Goal: Task Accomplishment & Management: Manage account settings

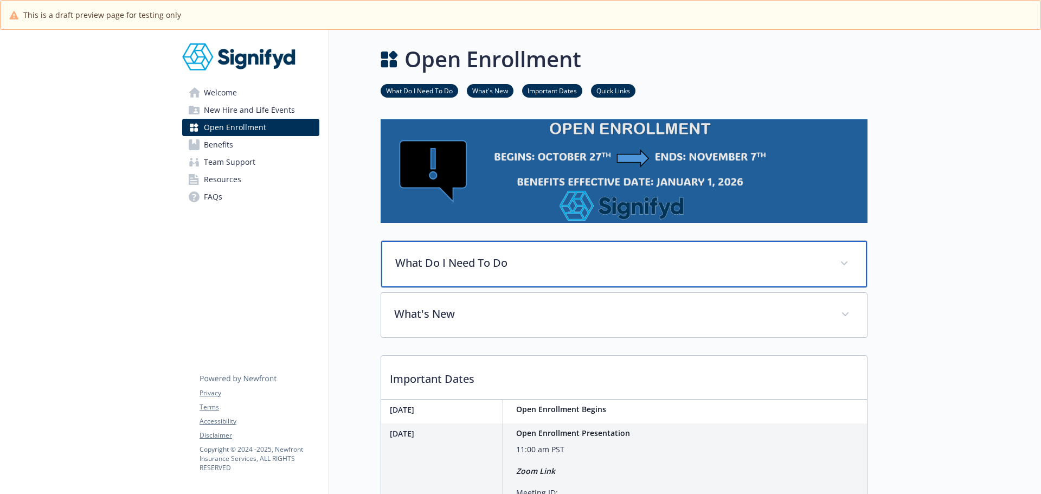
click at [842, 262] on icon at bounding box center [844, 263] width 7 height 4
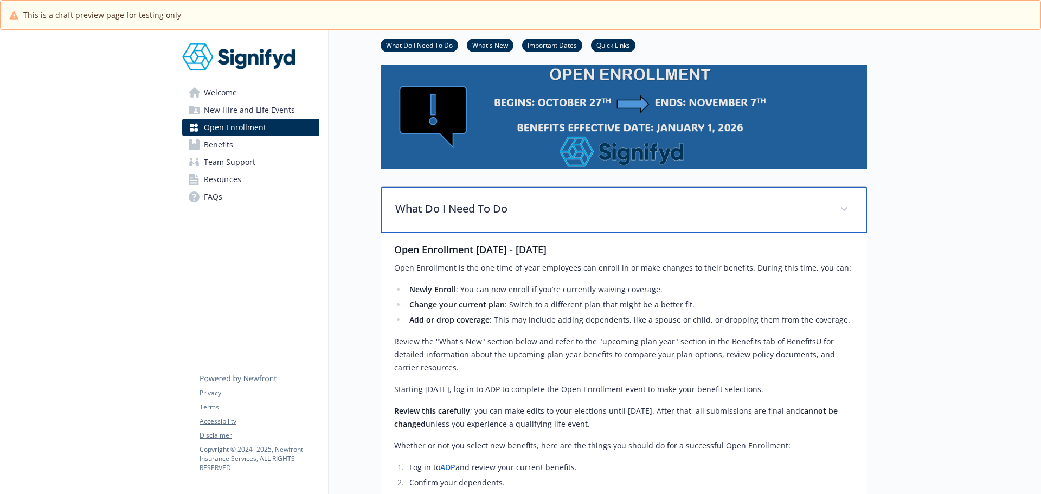
scroll to position [108, 0]
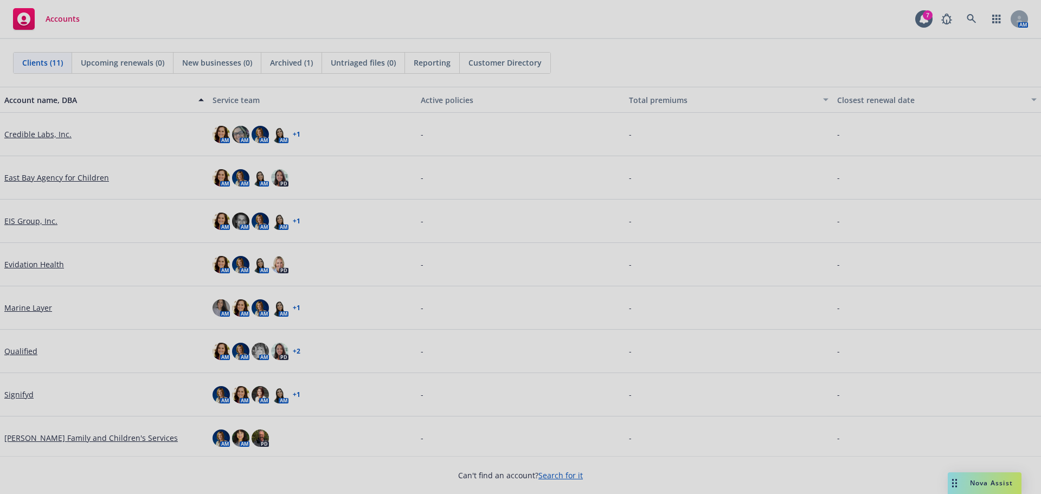
click at [20, 392] on div at bounding box center [520, 247] width 1041 height 494
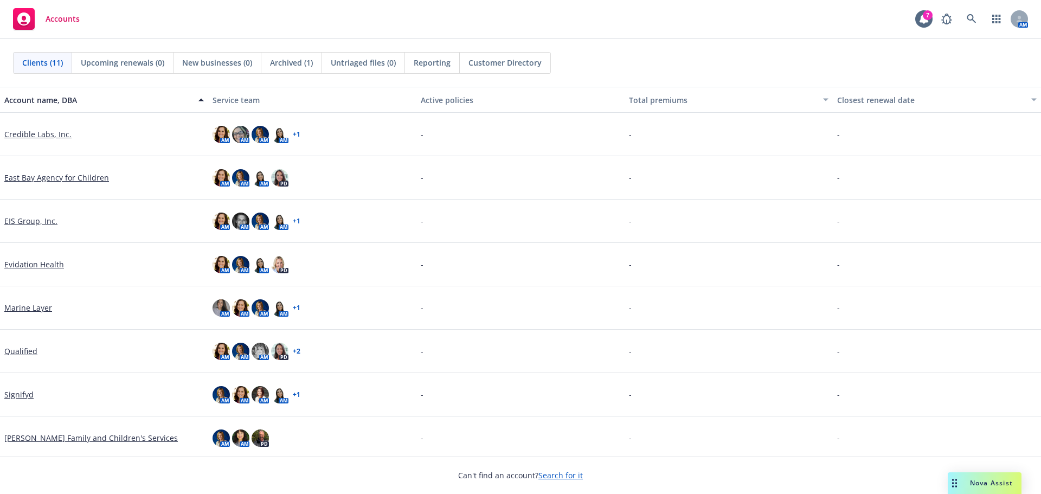
click at [8, 396] on link "Signifyd" at bounding box center [18, 394] width 29 height 11
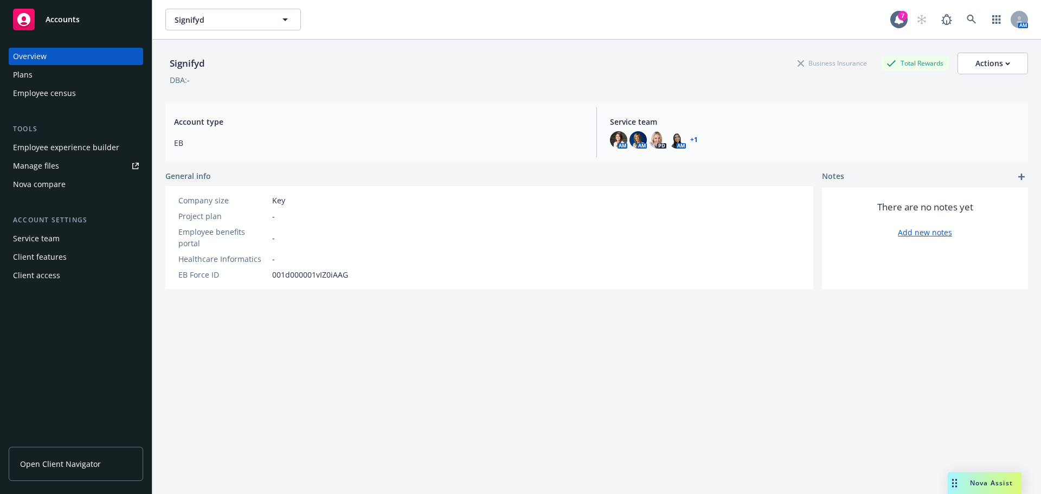
click at [73, 149] on div "Employee experience builder" at bounding box center [66, 147] width 106 height 17
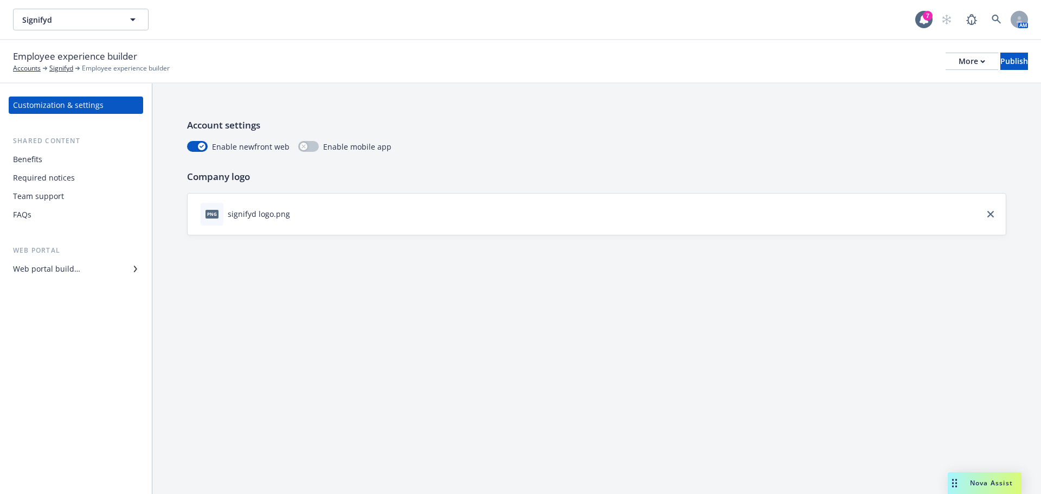
click at [68, 270] on div "Web portal builder" at bounding box center [46, 268] width 67 height 17
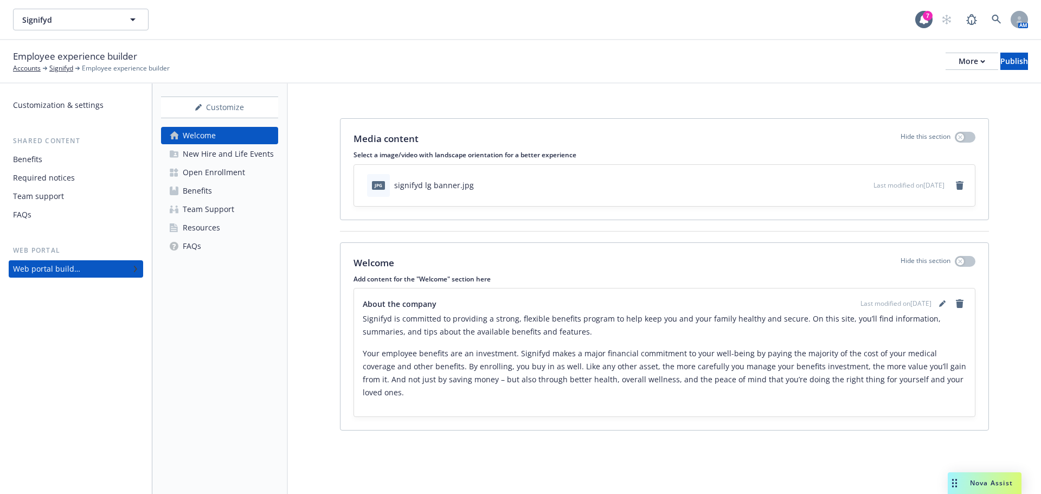
click at [228, 178] on div "Open Enrollment" at bounding box center [214, 172] width 62 height 17
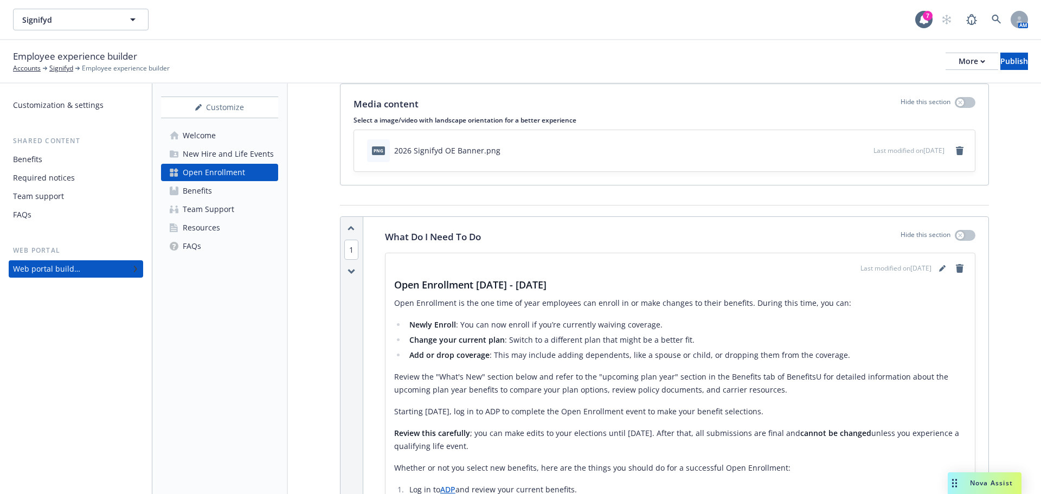
scroll to position [54, 0]
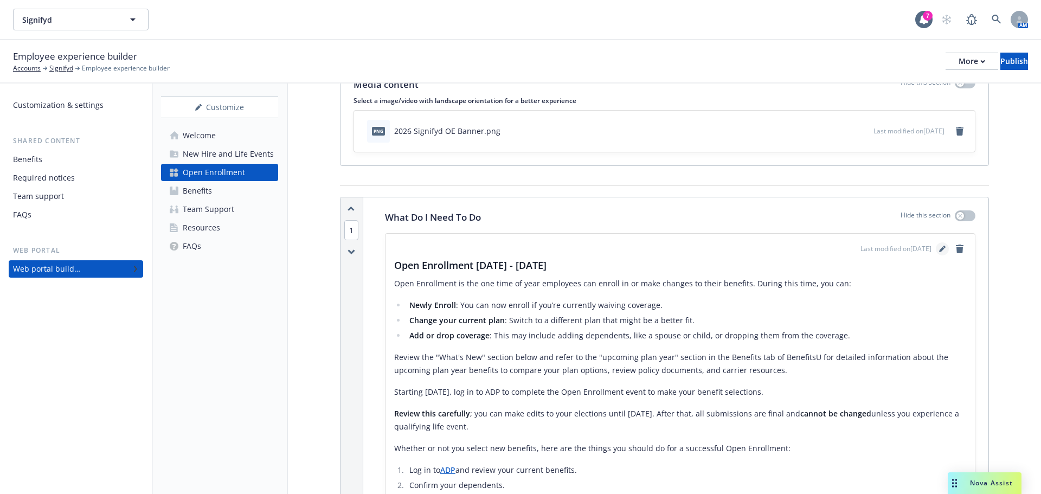
click at [939, 249] on icon "editPencil" at bounding box center [942, 249] width 7 height 7
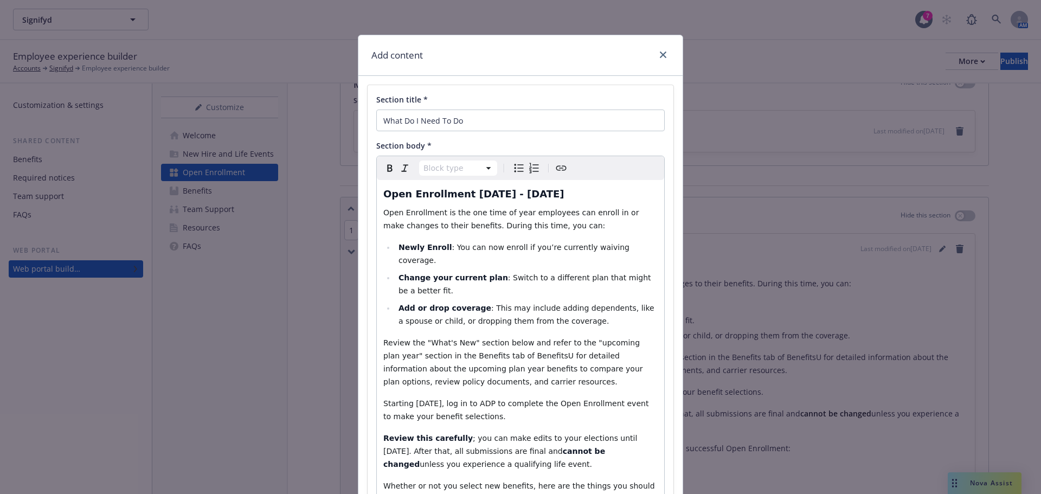
select select "h3"
click at [480, 194] on span "Open Enrollment 10/27 - 11/7/2025" at bounding box center [473, 193] width 181 height 11
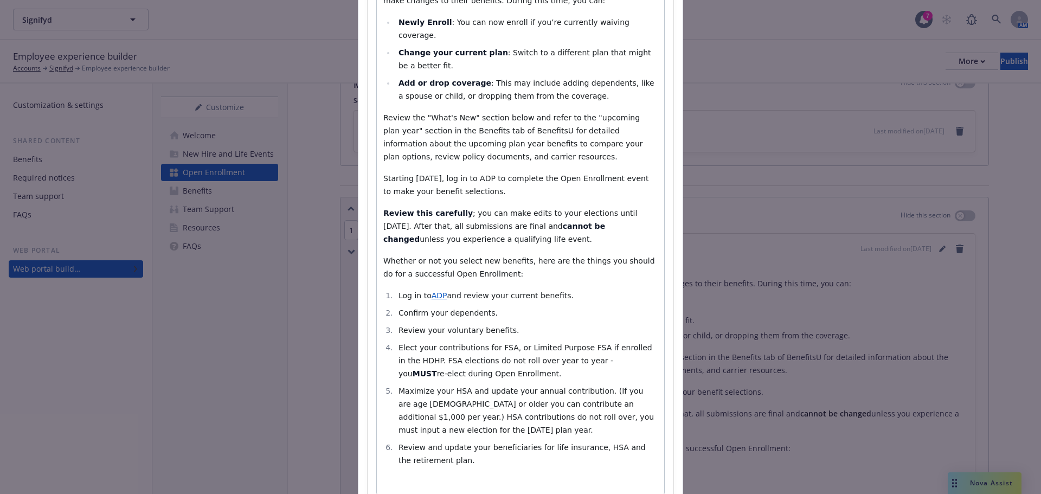
scroll to position [302, 0]
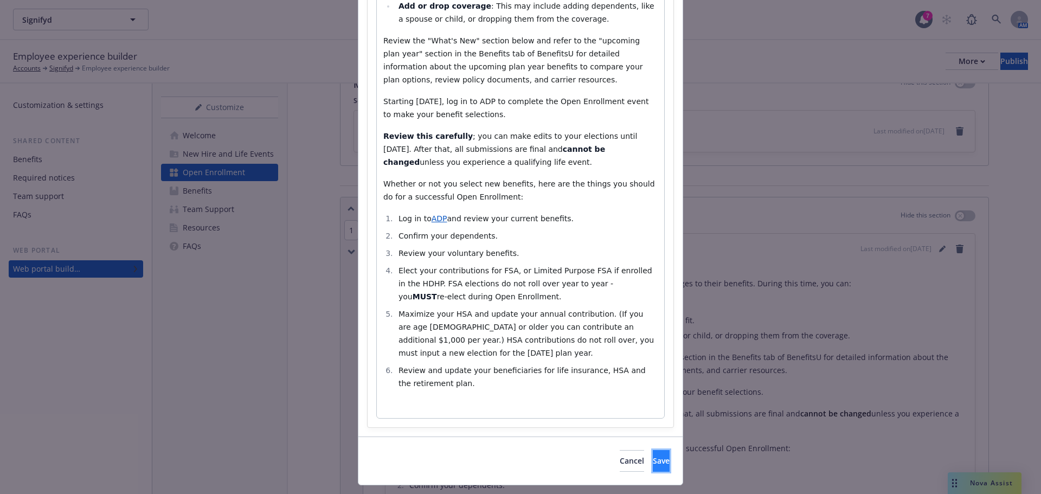
click at [653, 450] on button "Save" at bounding box center [661, 461] width 17 height 22
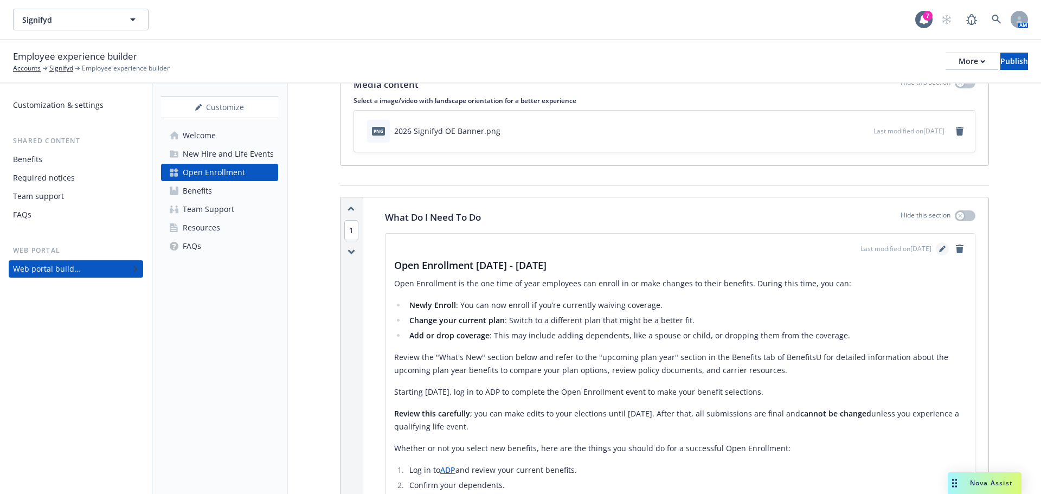
click at [939, 250] on icon "editPencil" at bounding box center [941, 249] width 5 height 5
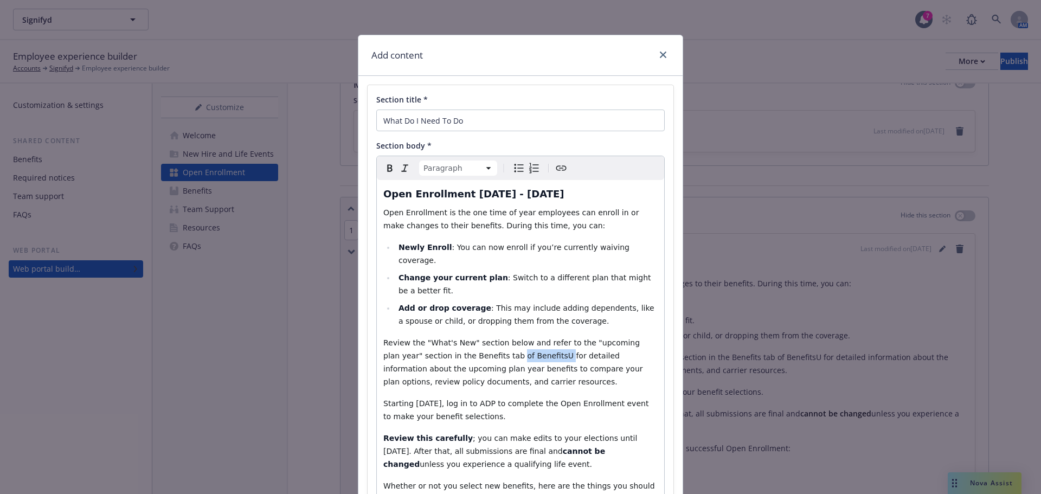
drag, startPoint x: 510, startPoint y: 343, endPoint x: 469, endPoint y: 346, distance: 41.3
click at [469, 346] on span "Review the "What's New" section below and refer to the "upcoming plan year" sec…" at bounding box center [514, 362] width 262 height 48
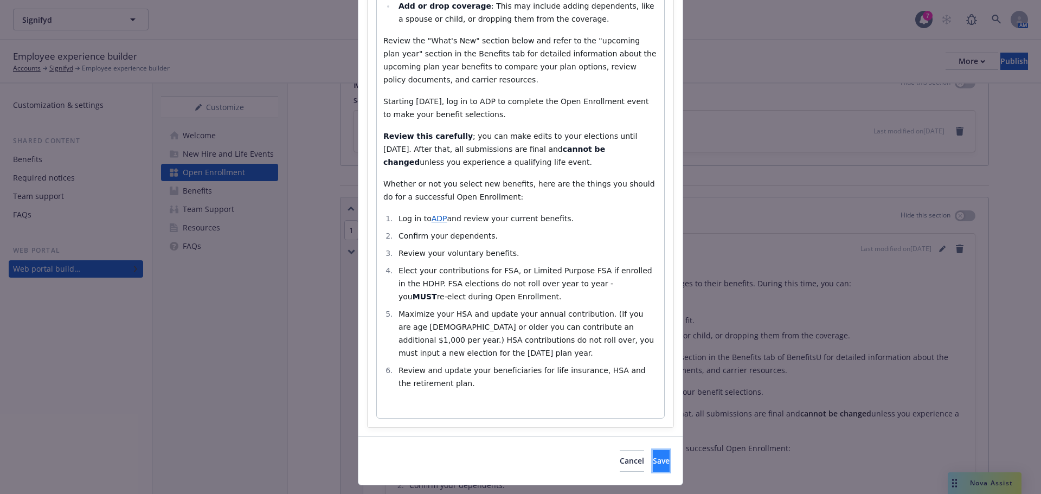
click at [653, 450] on button "Save" at bounding box center [661, 461] width 17 height 22
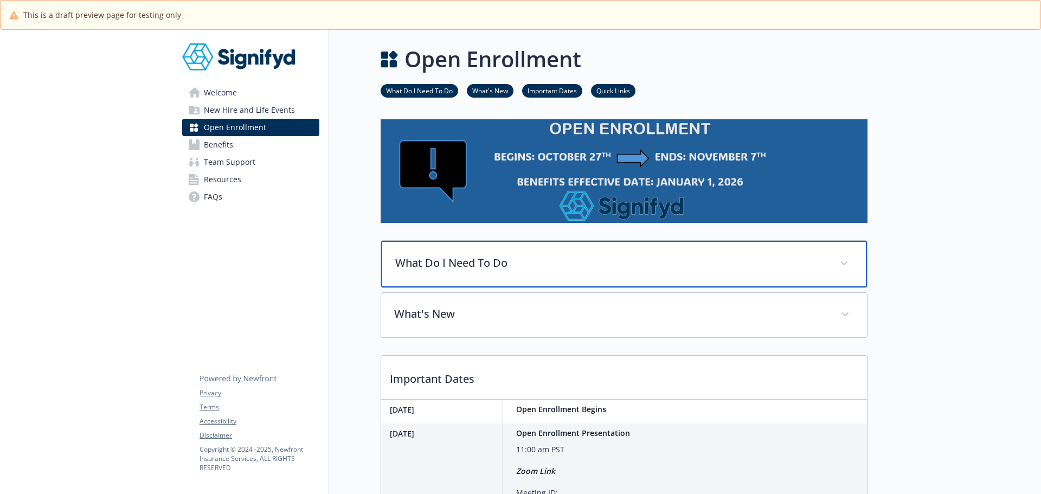
click at [838, 268] on div "What Do I Need To Do" at bounding box center [624, 264] width 486 height 47
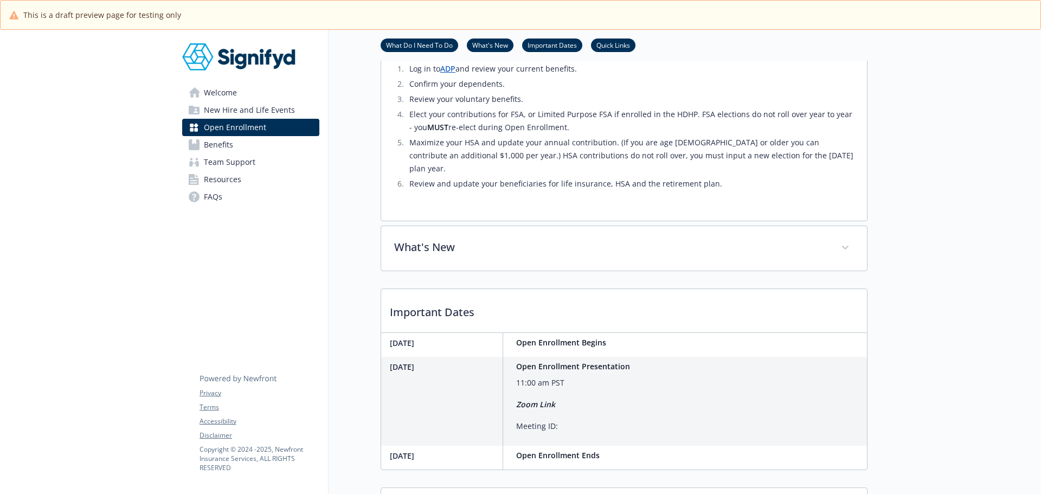
scroll to position [488, 0]
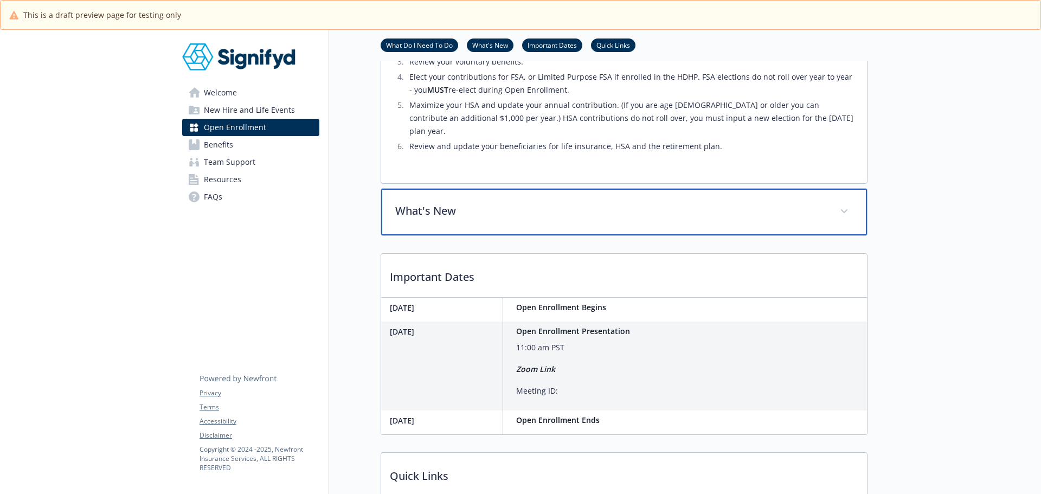
click at [847, 209] on icon at bounding box center [844, 211] width 7 height 4
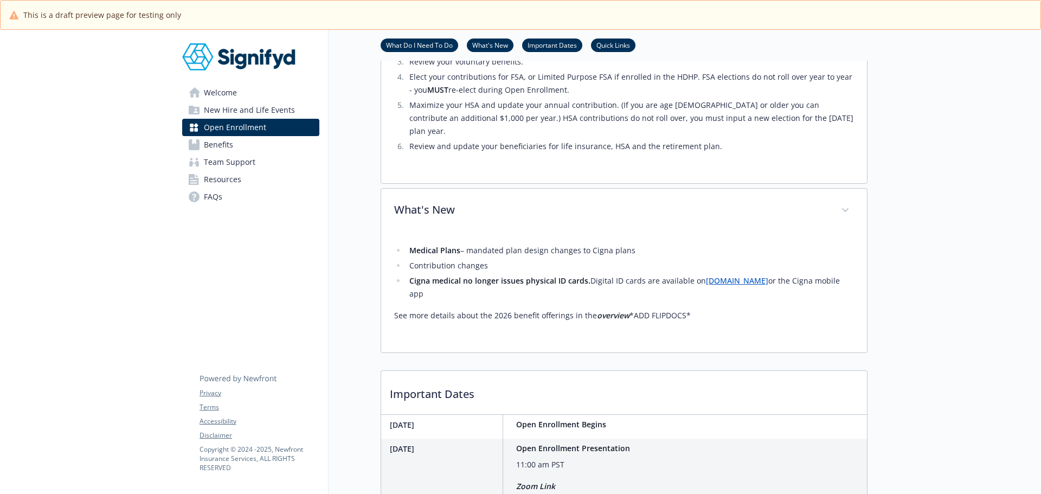
click at [722, 275] on link "[DOMAIN_NAME]" at bounding box center [737, 280] width 62 height 10
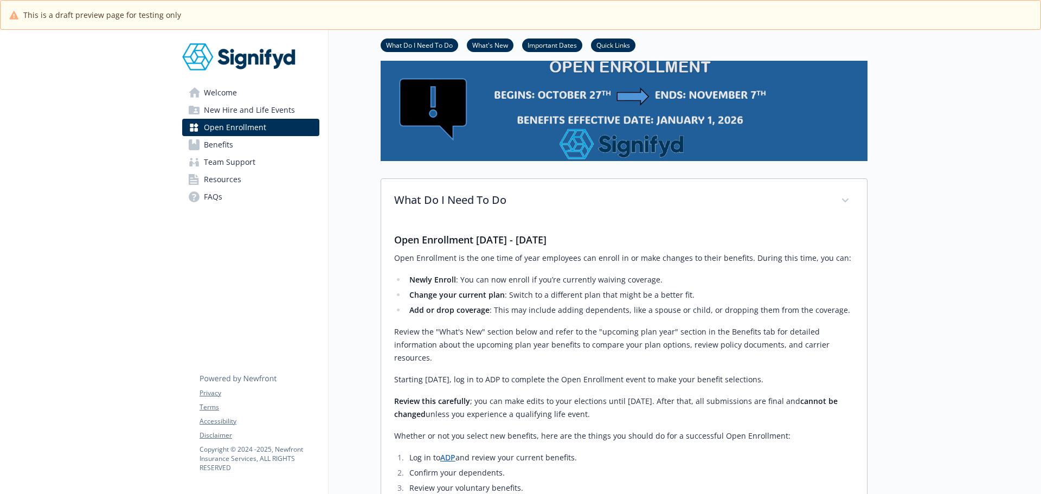
scroll to position [54, 0]
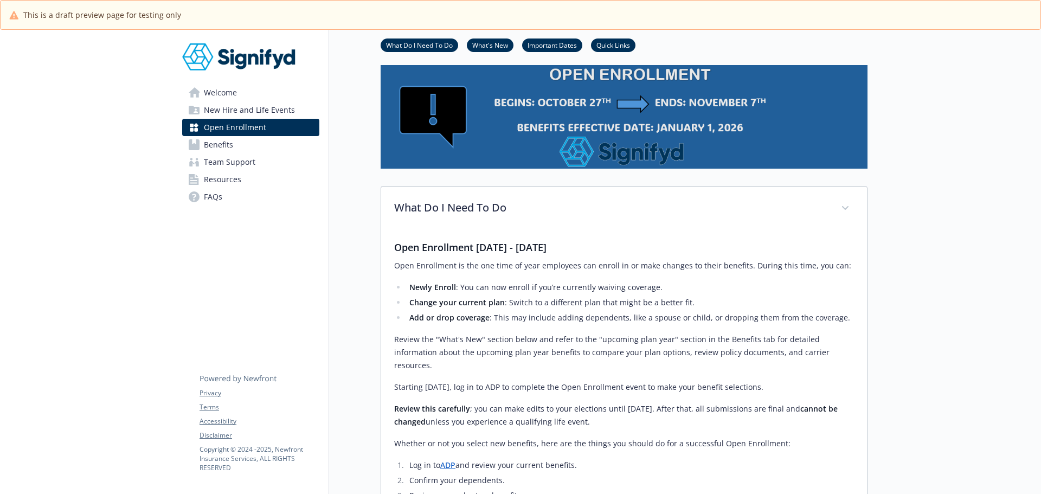
click at [455, 460] on link "ADP" at bounding box center [447, 465] width 15 height 10
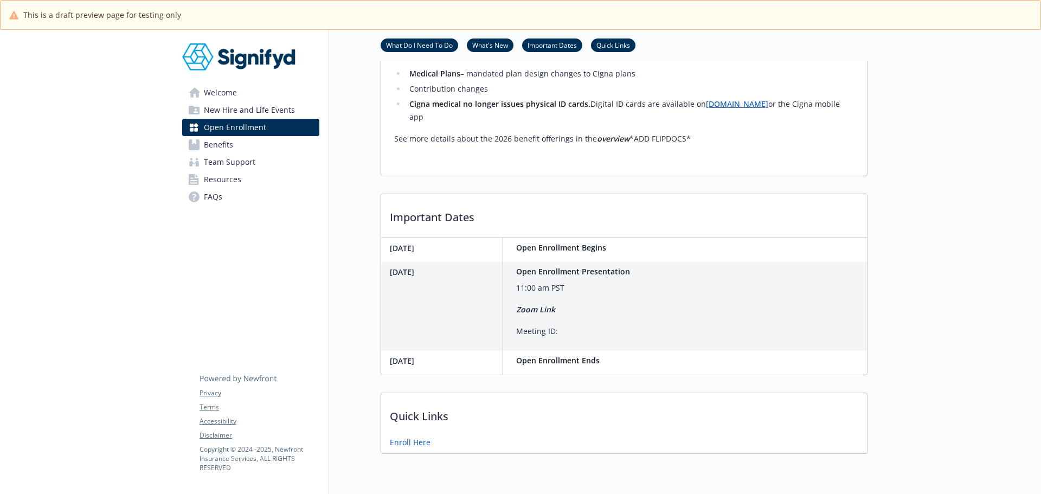
scroll to position [672, 0]
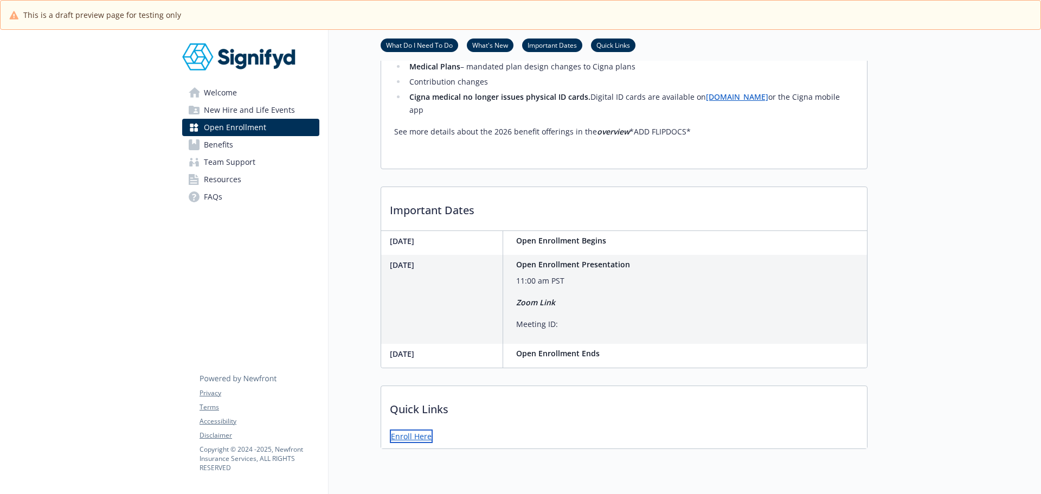
click at [417, 429] on link "Enroll Here" at bounding box center [411, 436] width 43 height 14
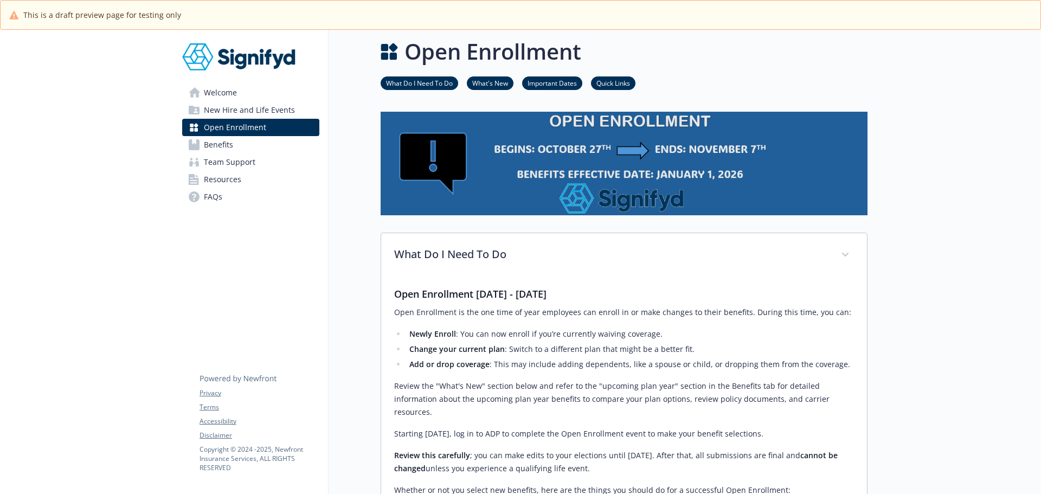
scroll to position [0, 0]
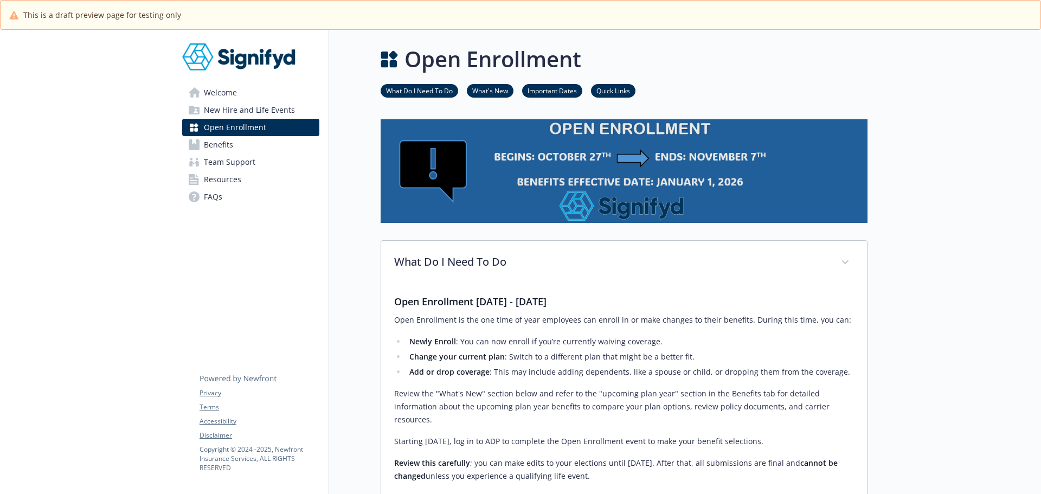
click at [227, 93] on span "Welcome" at bounding box center [220, 92] width 33 height 17
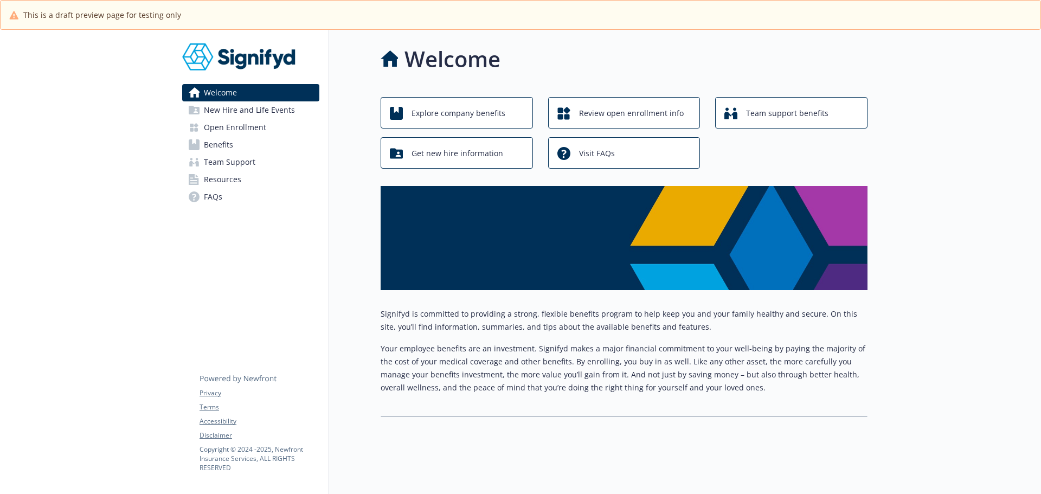
click at [231, 110] on span "New Hire and Life Events" at bounding box center [249, 109] width 91 height 17
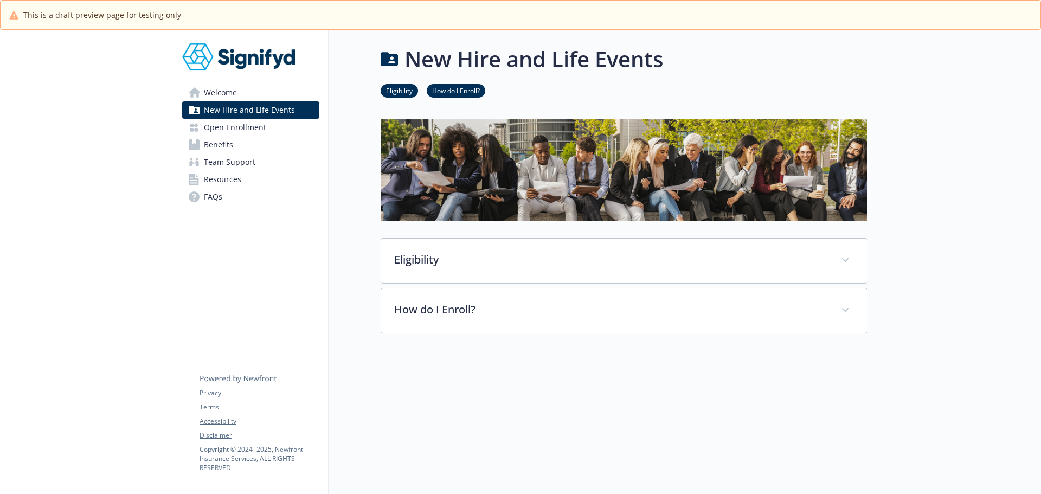
click at [217, 144] on span "Benefits" at bounding box center [218, 144] width 29 height 17
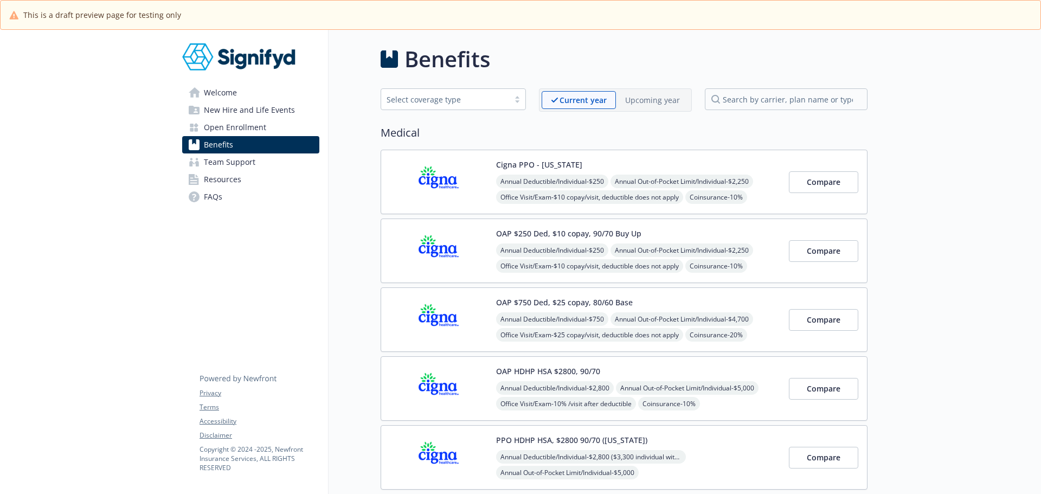
click at [640, 103] on p "Upcoming year" at bounding box center [652, 99] width 55 height 11
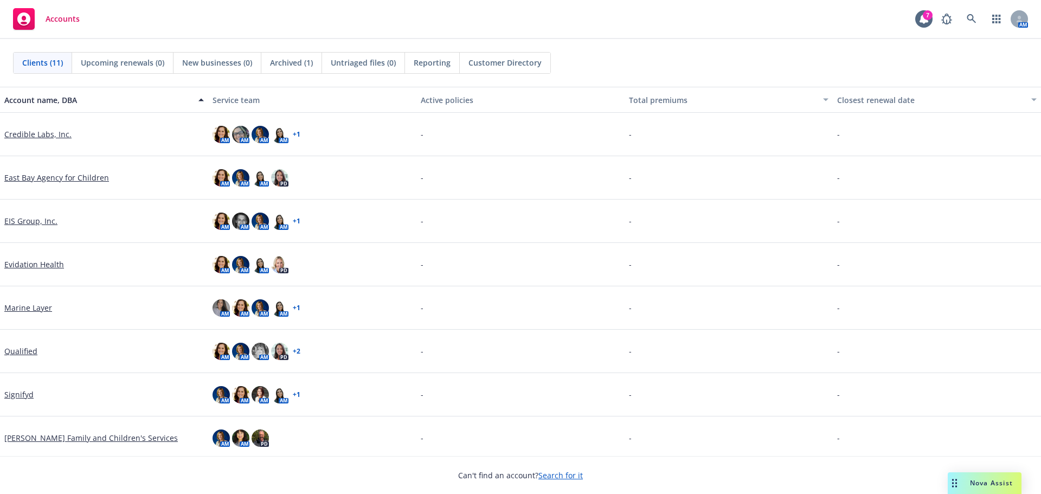
click at [23, 349] on link "Qualified" at bounding box center [20, 350] width 33 height 11
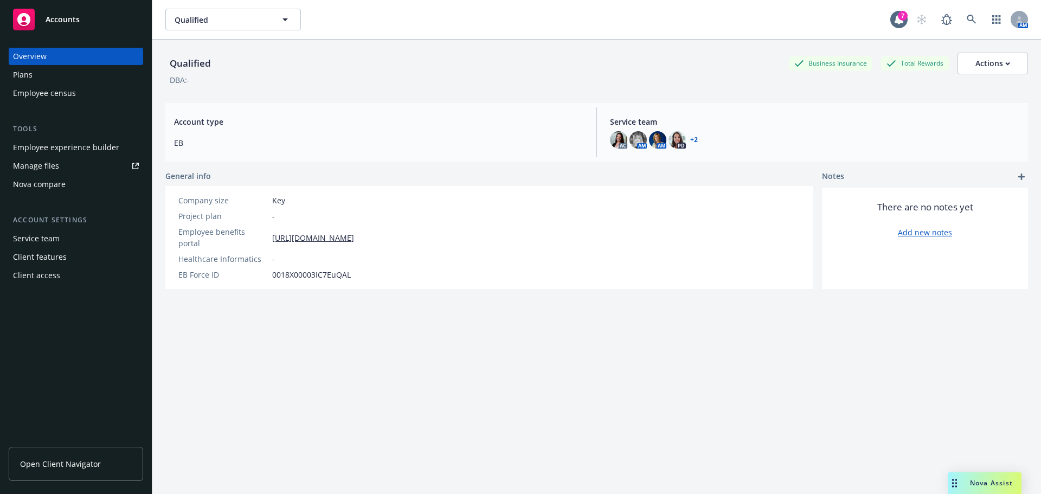
click at [75, 469] on span "Open Client Navigator" at bounding box center [60, 463] width 81 height 11
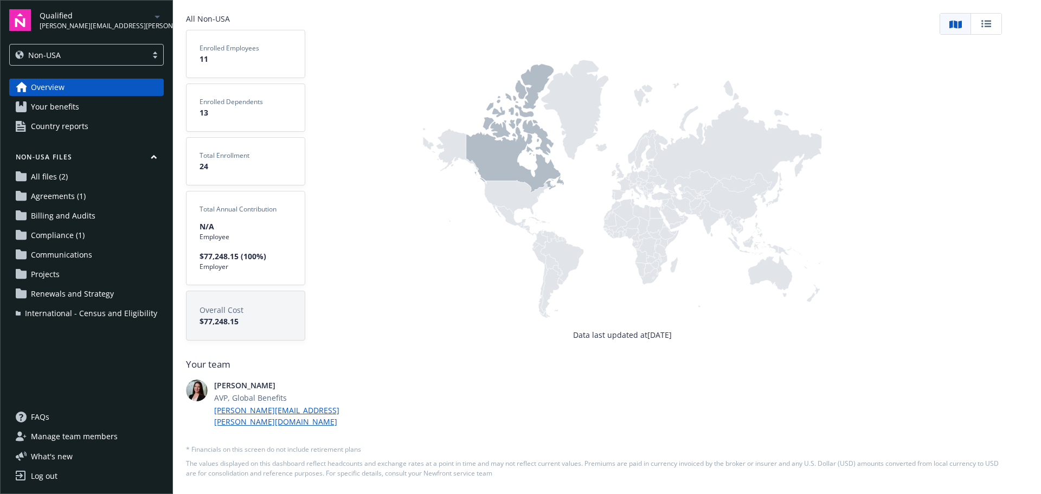
click at [102, 436] on span "Manage team members" at bounding box center [74, 436] width 87 height 17
